Goal: Information Seeking & Learning: Learn about a topic

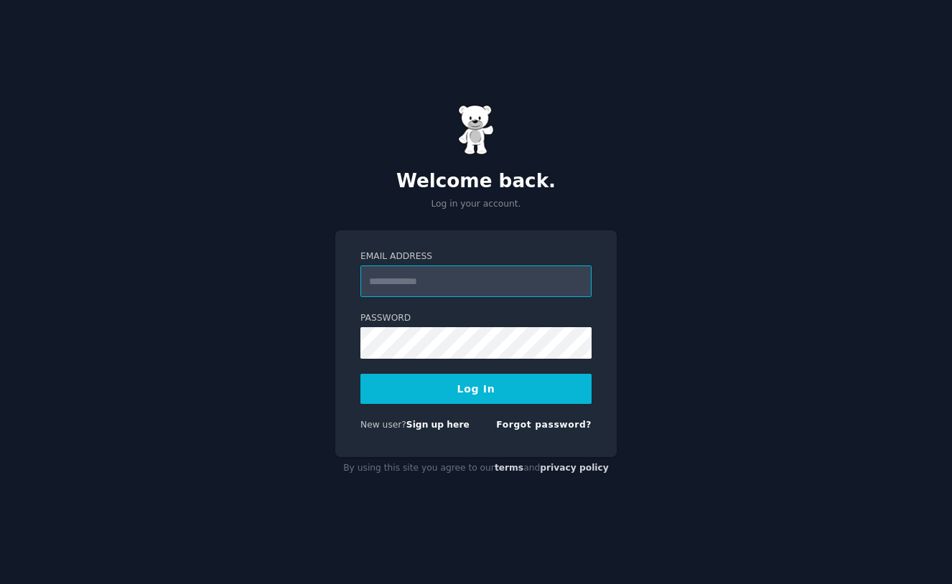
type input "**********"
click at [468, 384] on button "Log In" at bounding box center [475, 389] width 231 height 30
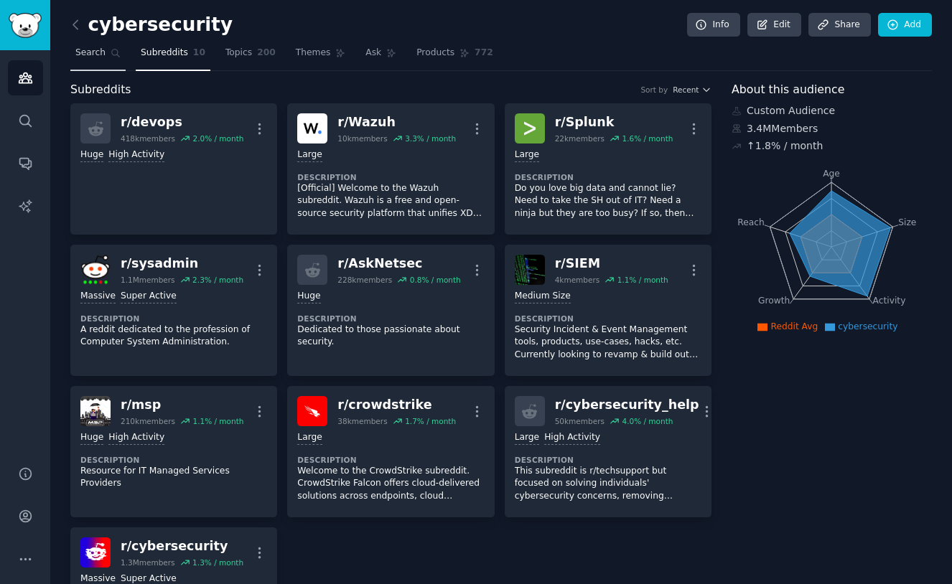
click at [84, 57] on span "Search" at bounding box center [90, 53] width 30 height 13
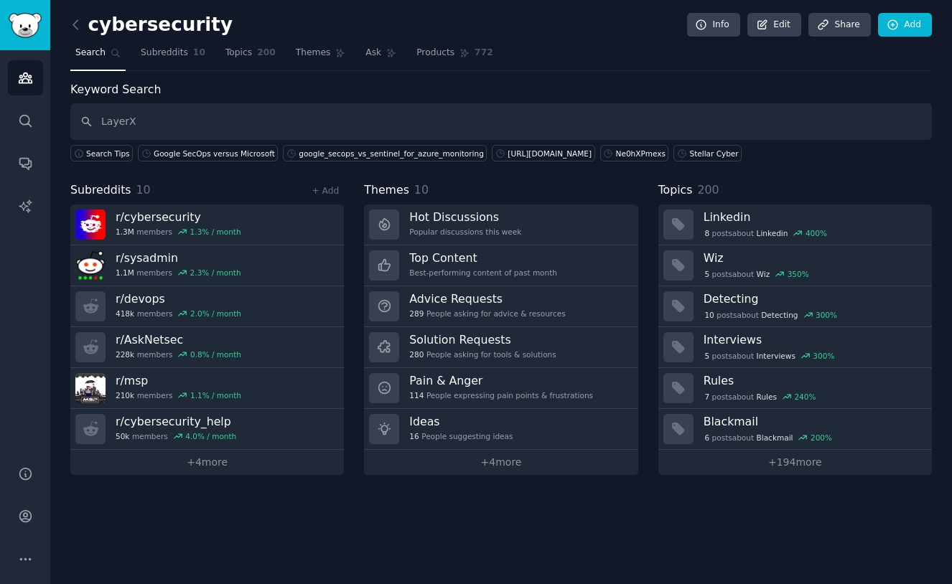
type input "LayerX"
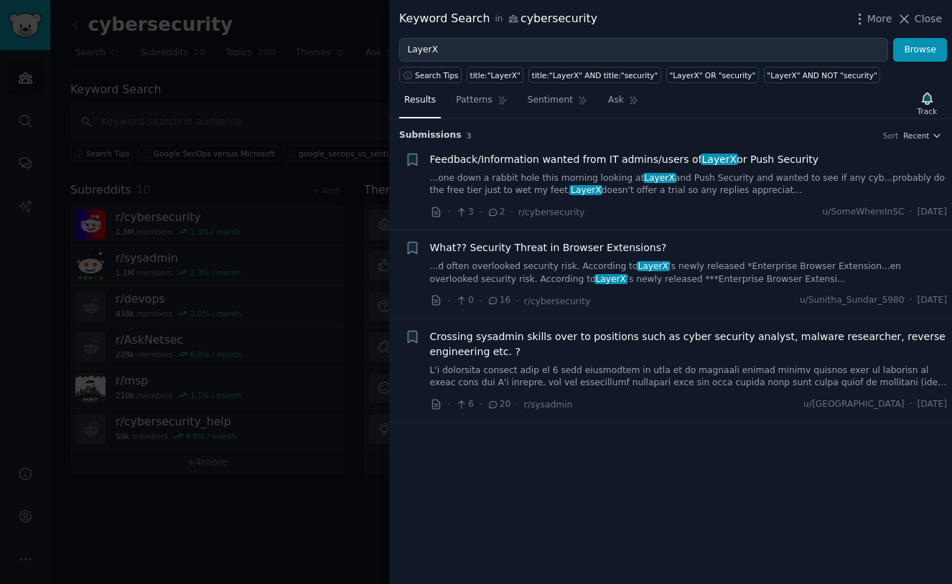
click at [532, 161] on span "Feedback/Information wanted from IT admins/users of LayerX or Push Security" at bounding box center [624, 159] width 389 height 15
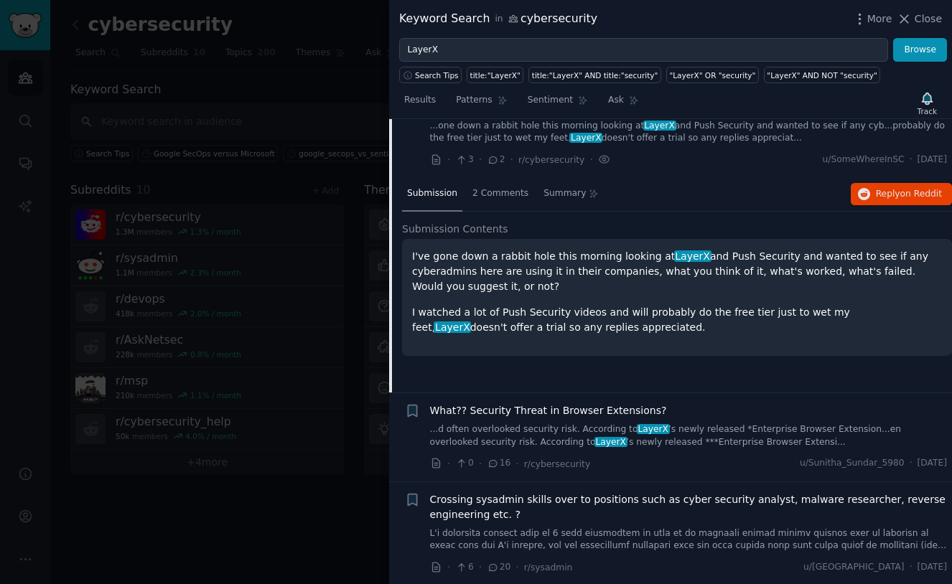
scroll to position [52, 0]
click at [497, 198] on span "2 Comments" at bounding box center [500, 194] width 56 height 13
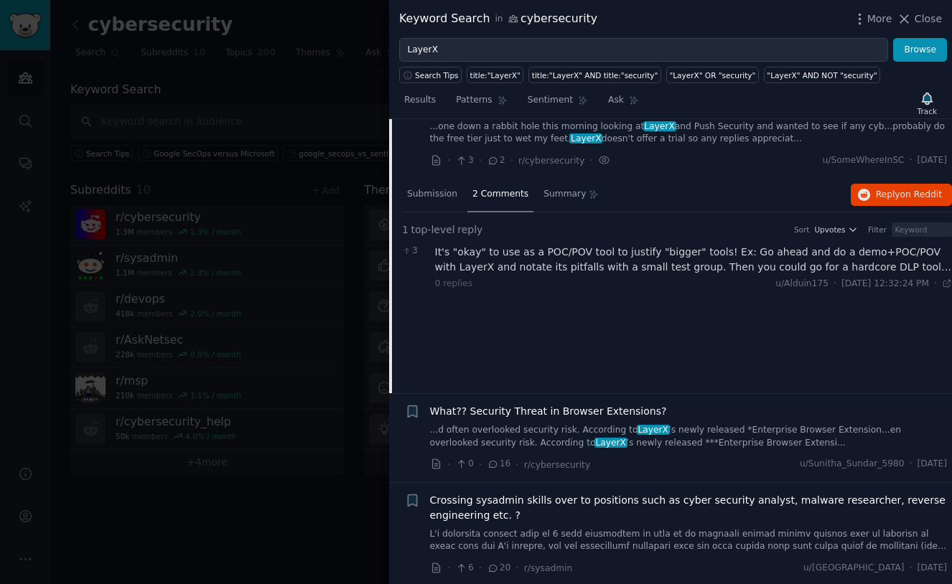
click at [892, 269] on div "It's "okay" to use as a POC/POV tool to justify "bigger" tools! Ex: Go ahead an…" at bounding box center [693, 260] width 517 height 30
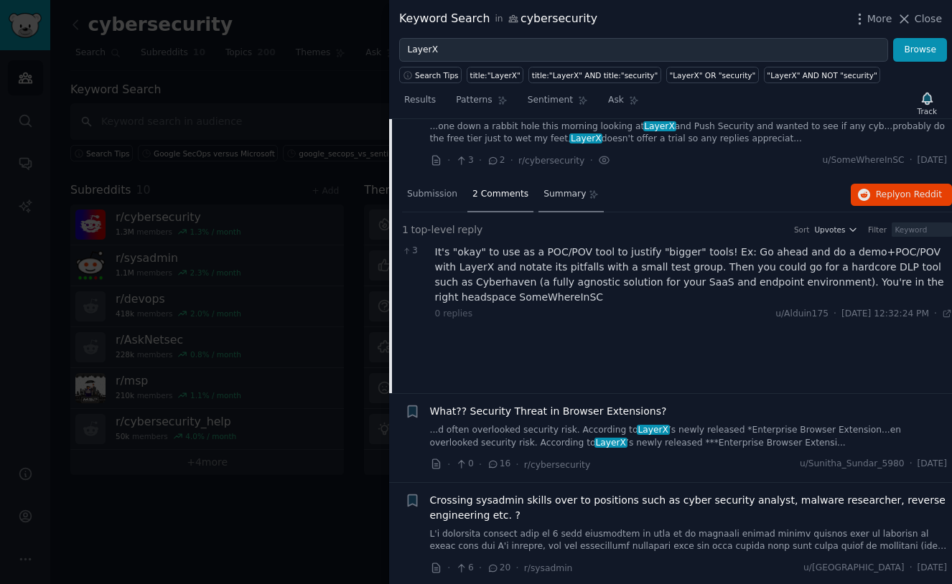
click at [566, 194] on span "Summary" at bounding box center [564, 194] width 42 height 13
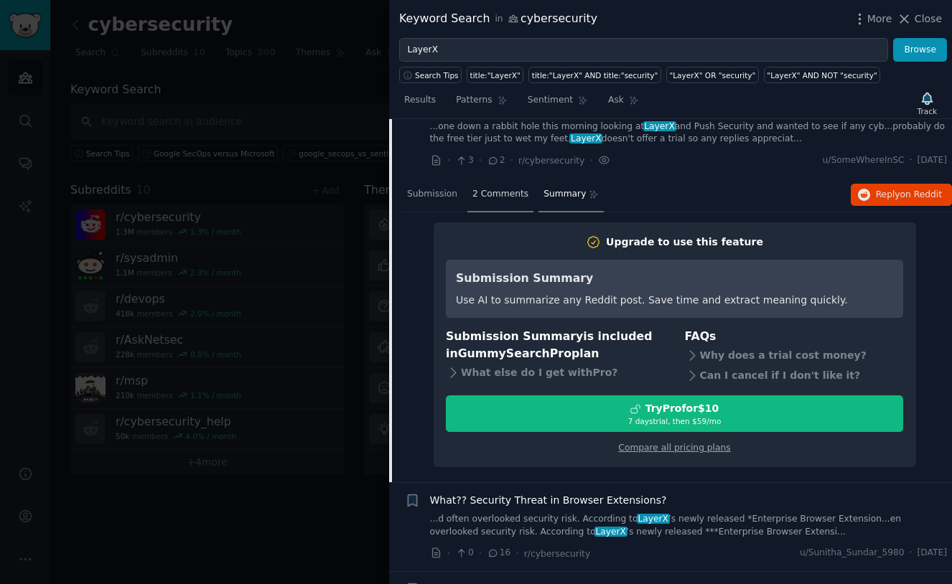
click at [515, 192] on span "2 Comments" at bounding box center [500, 194] width 56 height 13
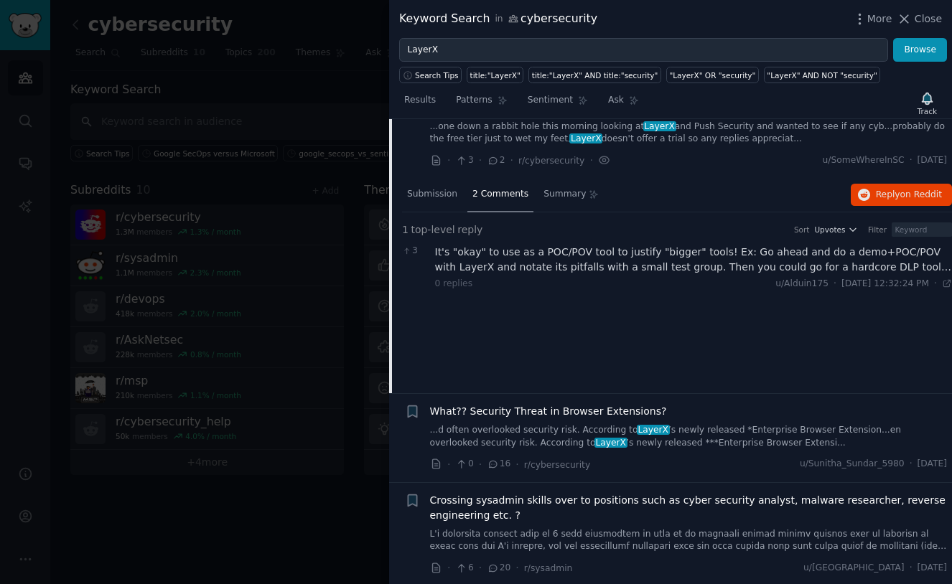
scroll to position [42, 0]
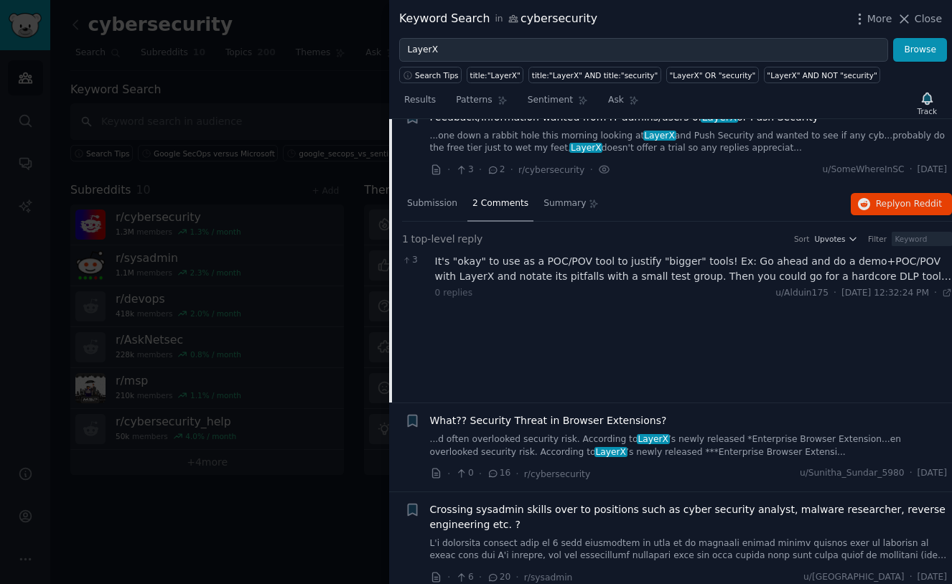
click at [474, 268] on div "It's "okay" to use as a POC/POV tool to justify "bigger" tools! Ex: Go ahead an…" at bounding box center [693, 269] width 517 height 30
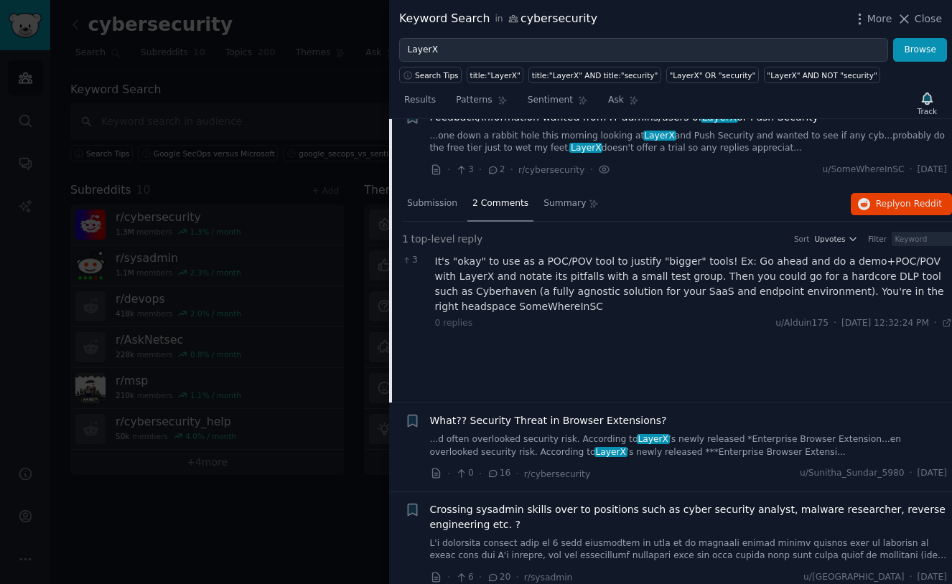
click at [474, 268] on div "It's "okay" to use as a POC/POV tool to justify "bigger" tools! Ex: Go ahead an…" at bounding box center [693, 284] width 517 height 60
click at [430, 195] on div "Submission" at bounding box center [432, 204] width 60 height 34
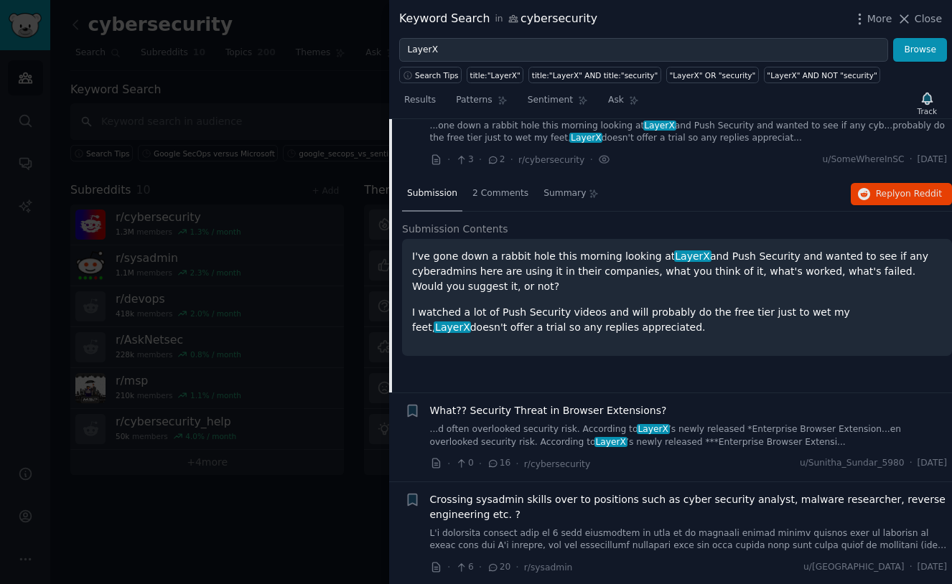
scroll to position [52, 0]
click at [508, 438] on link "...d often overlooked security risk. According to [PERSON_NAME] ’s newly releas…" at bounding box center [688, 436] width 517 height 25
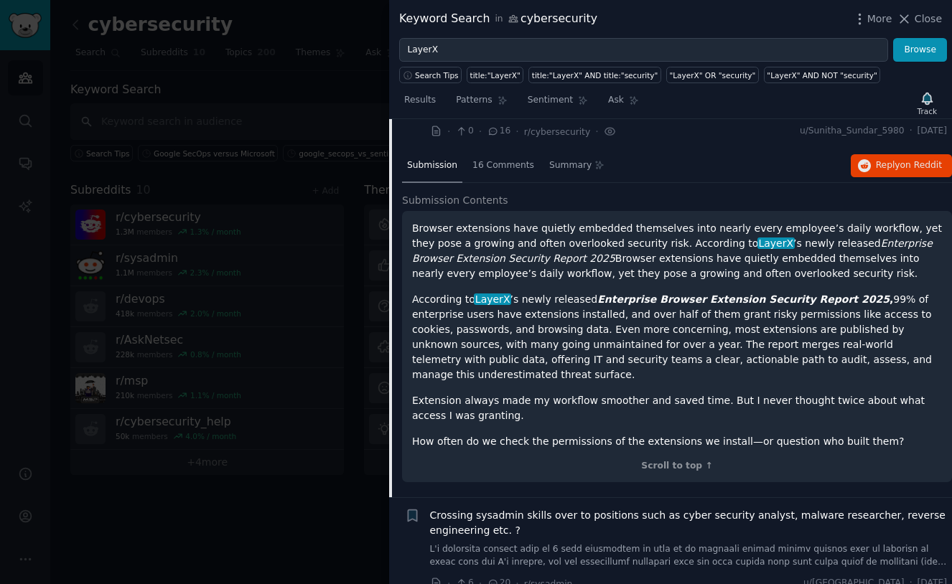
scroll to position [169, 0]
click at [494, 169] on span "16 Comments" at bounding box center [503, 166] width 62 height 13
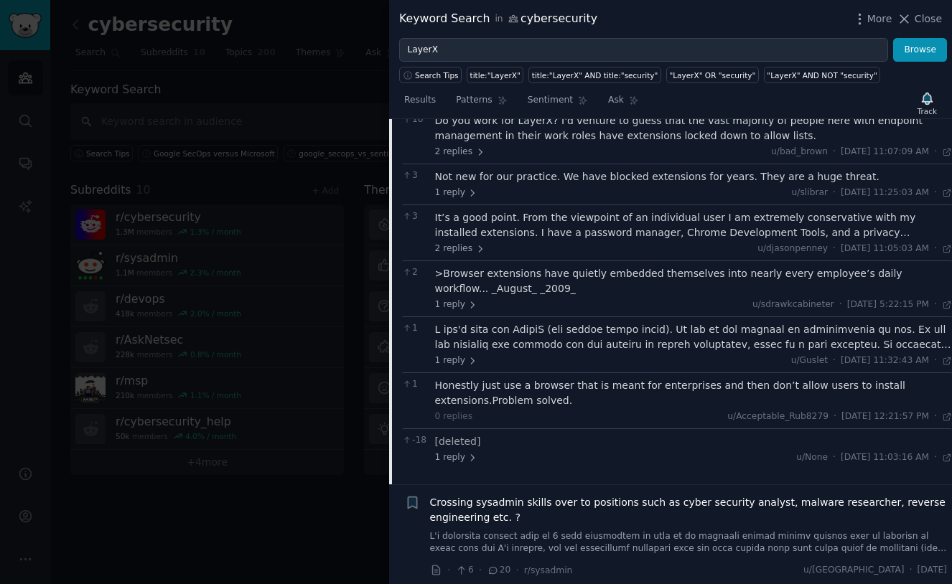
scroll to position [271, 0]
click at [520, 497] on span "Crossing sysadmin skills over to positions such as cyber security analyst, malw…" at bounding box center [688, 511] width 517 height 30
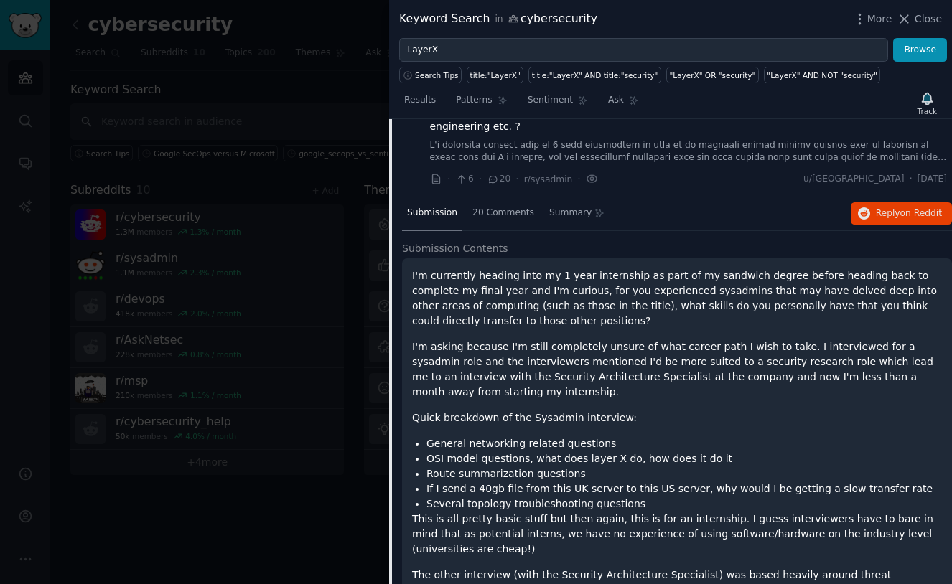
scroll to position [236, 0]
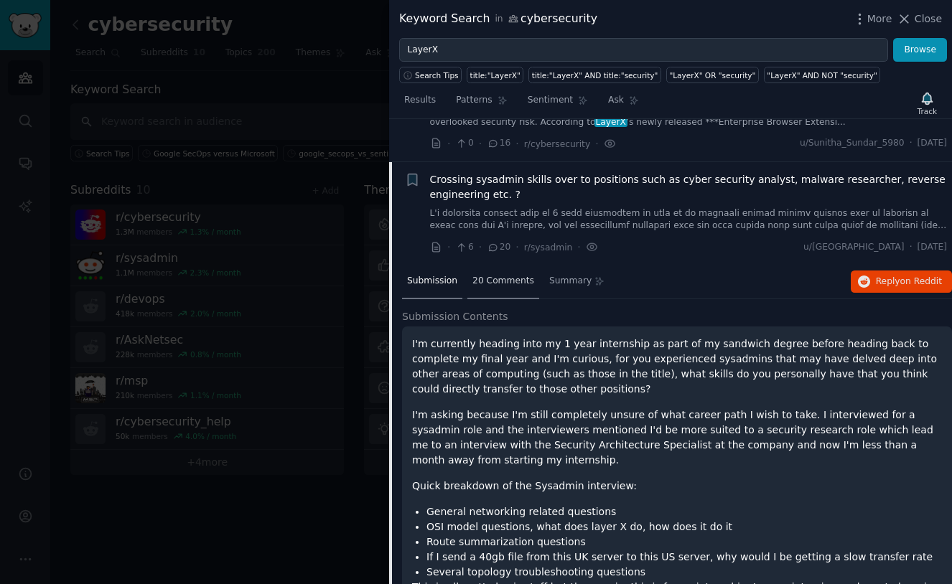
click at [492, 289] on div "20 Comments" at bounding box center [503, 282] width 72 height 34
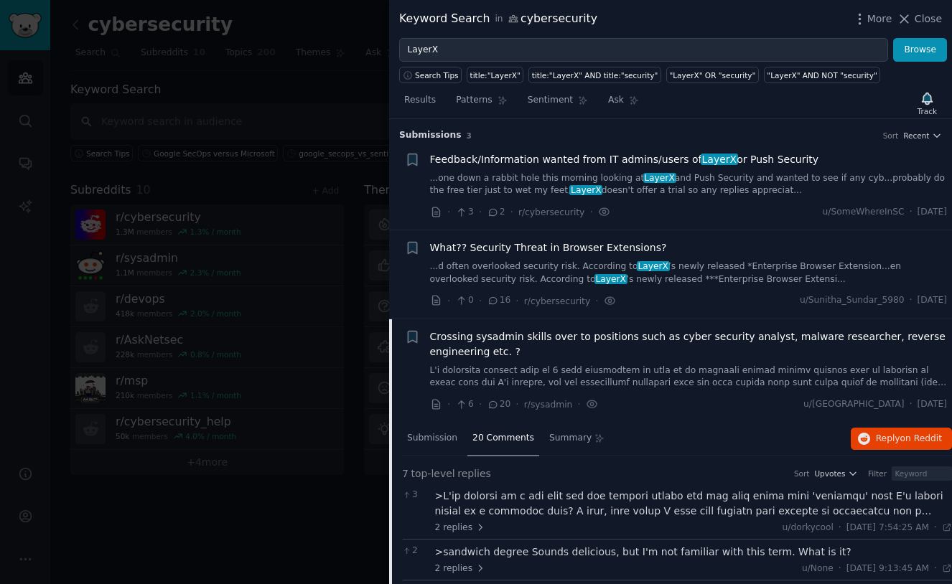
scroll to position [0, 0]
drag, startPoint x: 930, startPoint y: 19, endPoint x: 746, endPoint y: 11, distance: 184.6
click at [746, 12] on div "Keyword Search in cybersecurity More Close" at bounding box center [670, 19] width 542 height 18
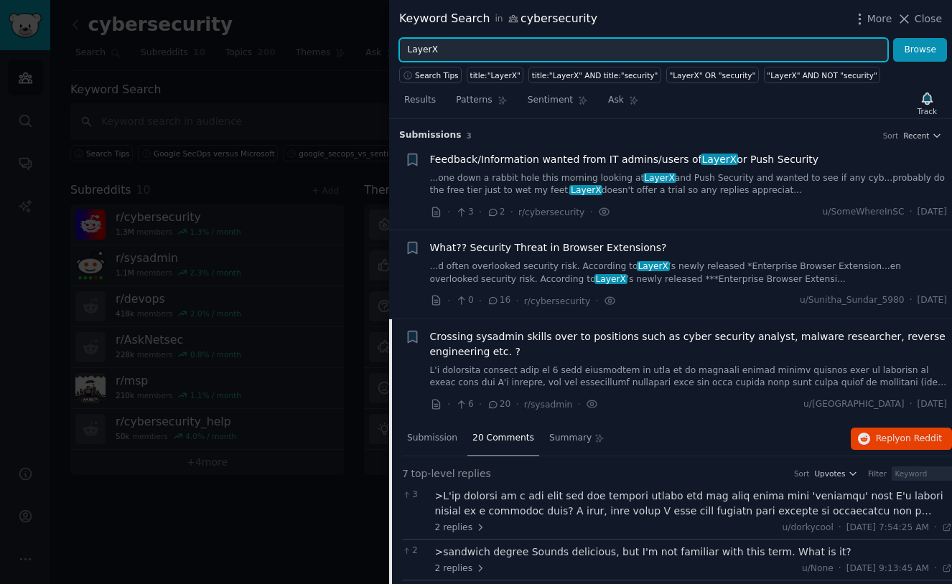
click at [687, 49] on input "LayerX" at bounding box center [643, 50] width 489 height 24
click at [920, 50] on button "Browse" at bounding box center [920, 50] width 54 height 24
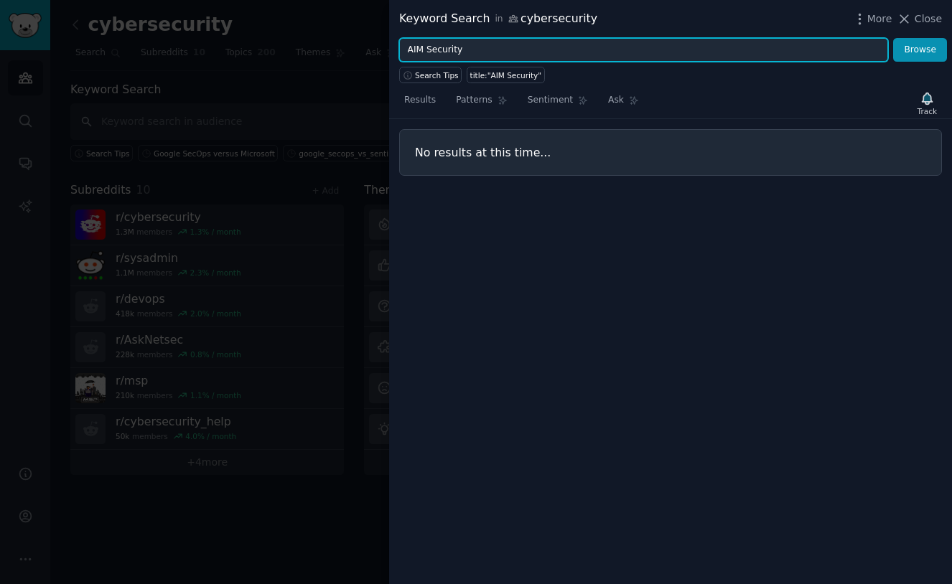
click at [430, 50] on input "AIM Security" at bounding box center [643, 50] width 489 height 24
type input "Lasso Security"
click at [920, 50] on button "Browse" at bounding box center [920, 50] width 54 height 24
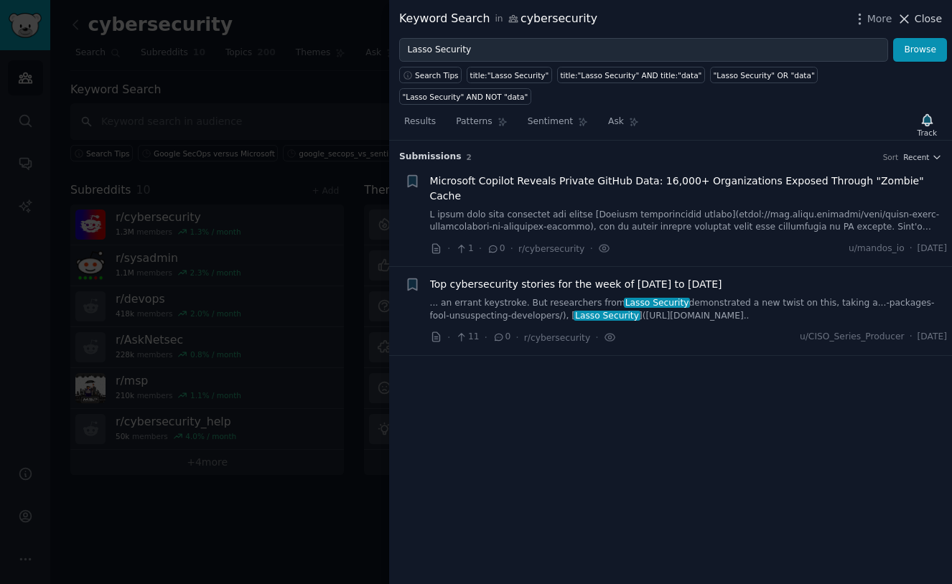
click at [931, 14] on span "Close" at bounding box center [927, 18] width 27 height 15
